Goal: Browse casually

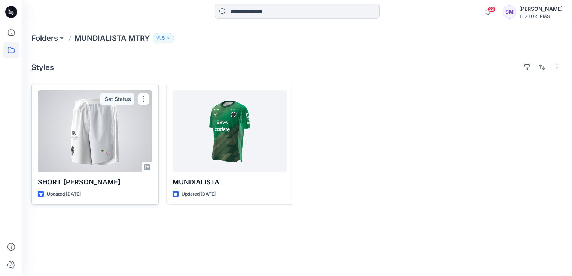
click at [119, 148] on div at bounding box center [95, 131] width 115 height 82
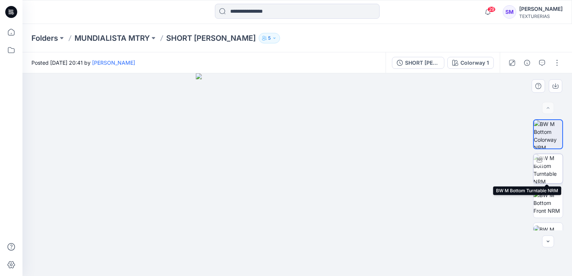
click at [544, 167] on img at bounding box center [548, 168] width 29 height 29
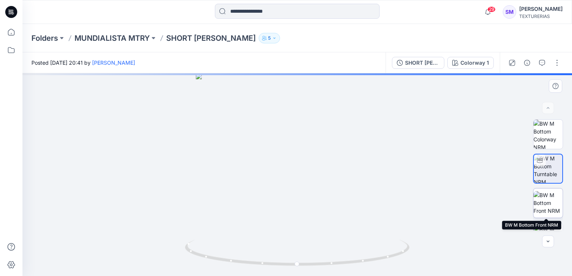
click at [547, 202] on img at bounding box center [548, 203] width 29 height 24
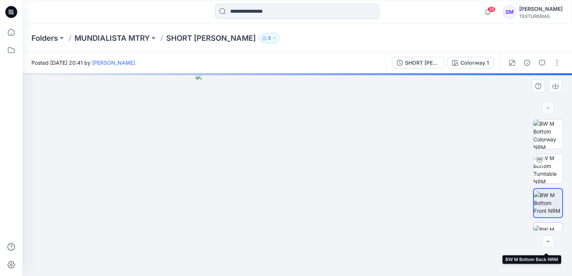
click at [551, 228] on img at bounding box center [548, 238] width 29 height 24
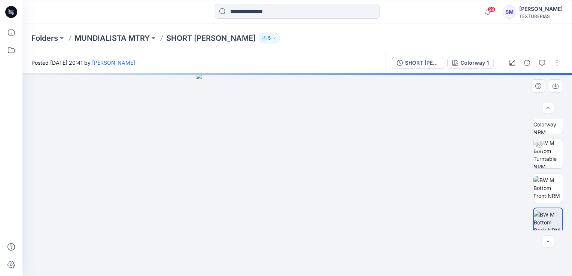
scroll to position [20, 0]
click at [550, 242] on icon "button" at bounding box center [548, 242] width 6 height 6
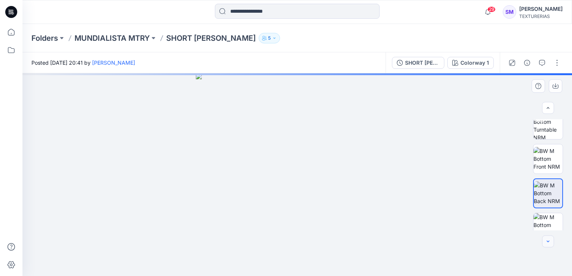
scroll to position [49, 0]
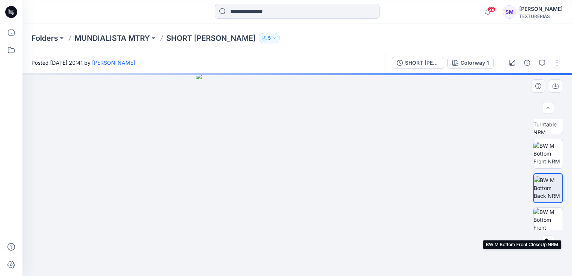
click at [548, 219] on img at bounding box center [548, 222] width 29 height 29
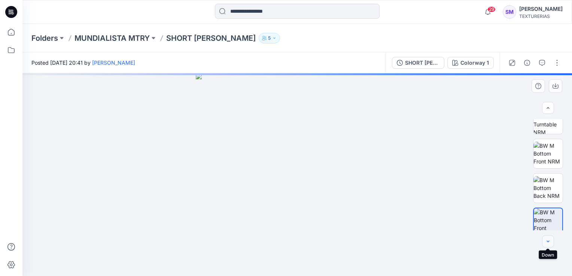
click at [548, 242] on icon "button" at bounding box center [548, 241] width 3 height 1
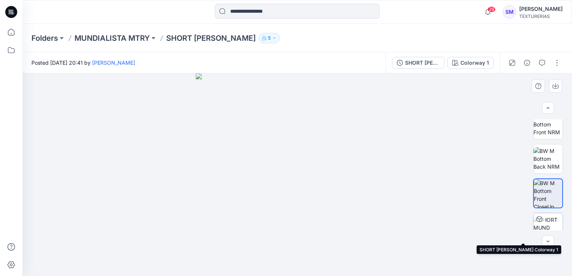
click at [552, 221] on img at bounding box center [548, 228] width 29 height 24
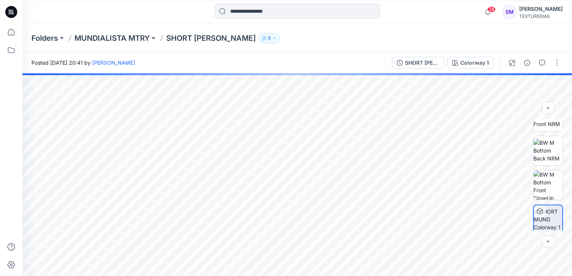
scroll to position [91, 0]
click at [544, 243] on button "button" at bounding box center [548, 242] width 12 height 12
